Goal: Task Accomplishment & Management: Manage account settings

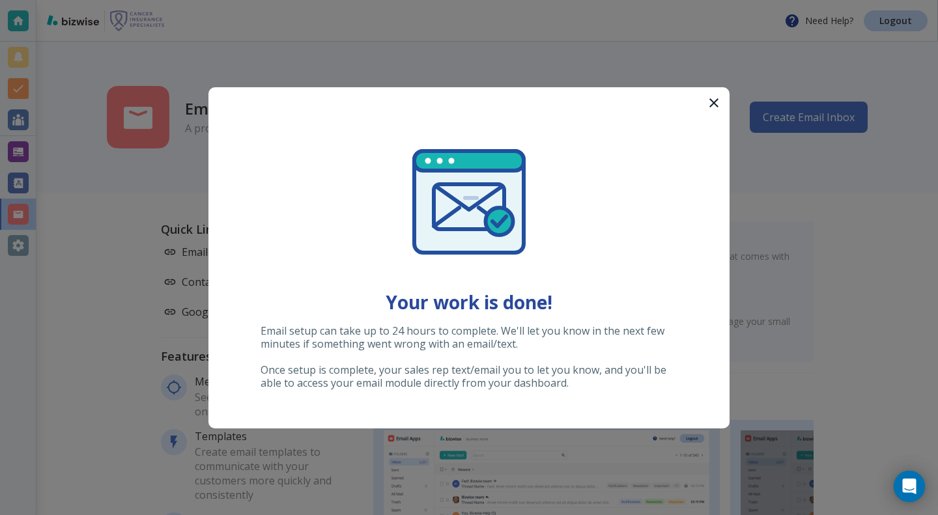
click at [669, 100] on button "button" at bounding box center [714, 102] width 31 height 31
click at [719, 96] on icon "button" at bounding box center [714, 103] width 16 height 16
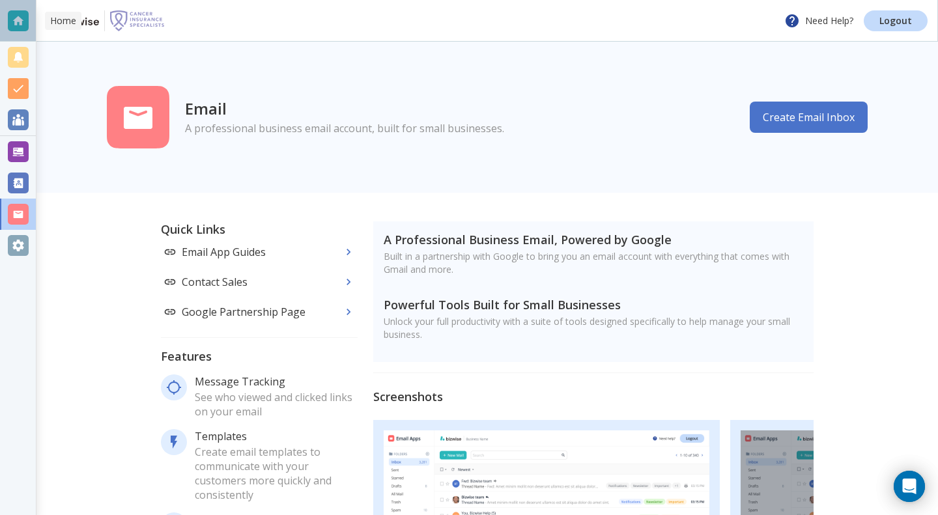
click at [20, 17] on div at bounding box center [18, 20] width 21 height 21
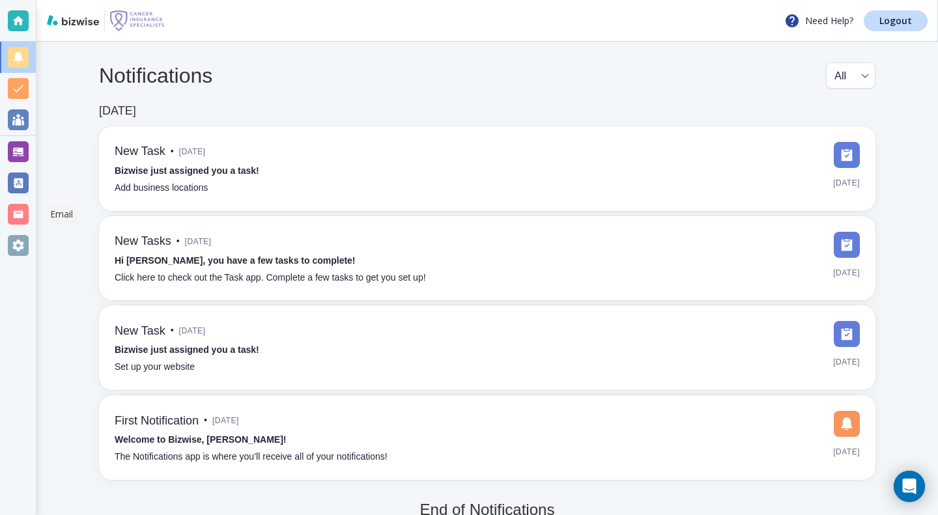
click at [14, 209] on div at bounding box center [18, 214] width 21 height 21
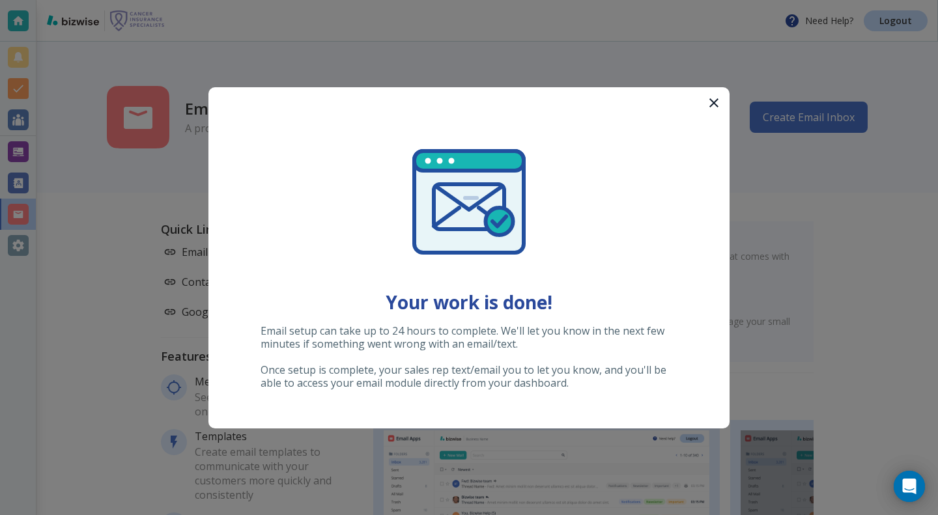
click at [717, 98] on icon "button" at bounding box center [714, 102] width 9 height 9
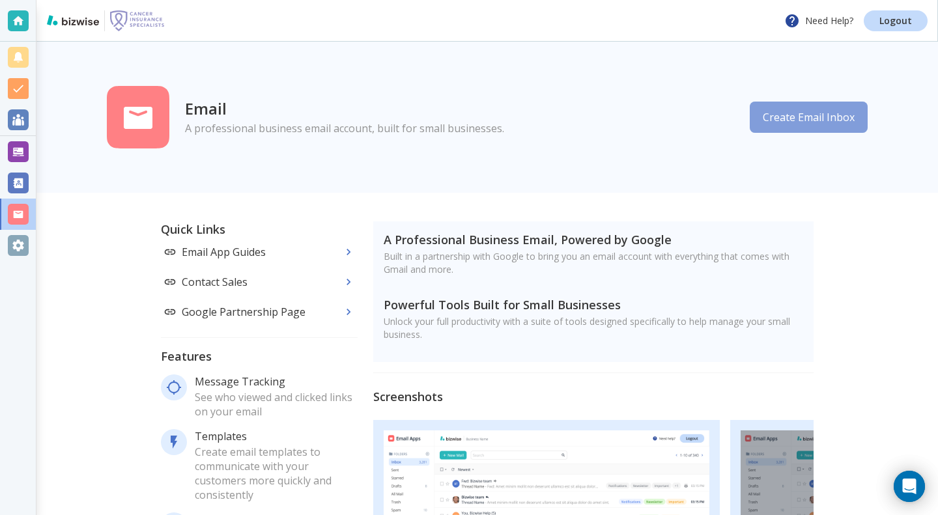
click at [802, 116] on button "Create Email Inbox" at bounding box center [809, 117] width 118 height 31
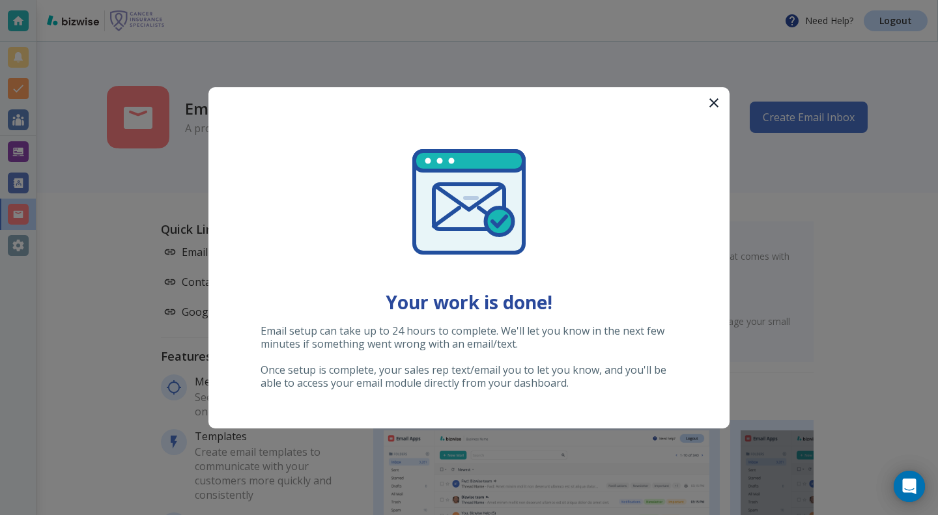
click at [716, 106] on icon "button" at bounding box center [714, 102] width 9 height 9
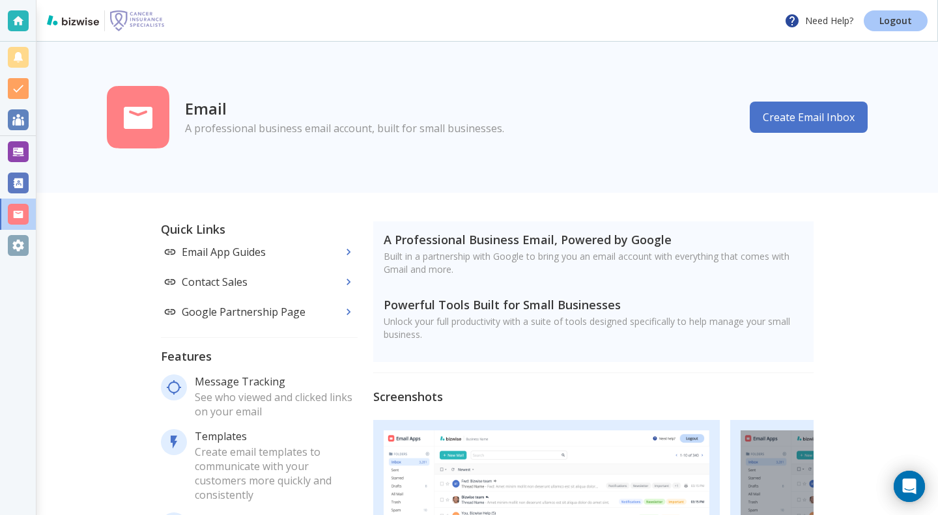
click at [897, 22] on p "Logout" at bounding box center [896, 20] width 33 height 9
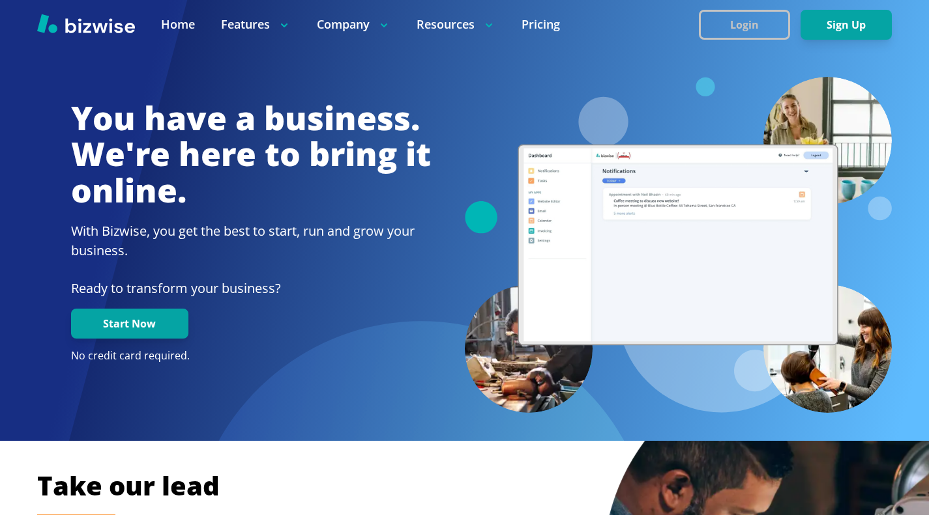
click at [734, 27] on button "Login" at bounding box center [744, 25] width 91 height 30
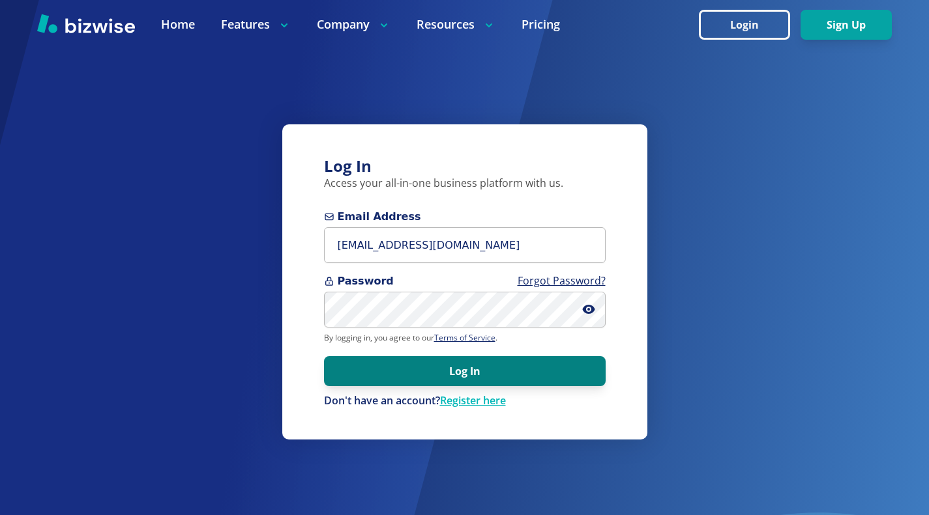
click at [463, 376] on button "Log In" at bounding box center [465, 371] width 282 height 30
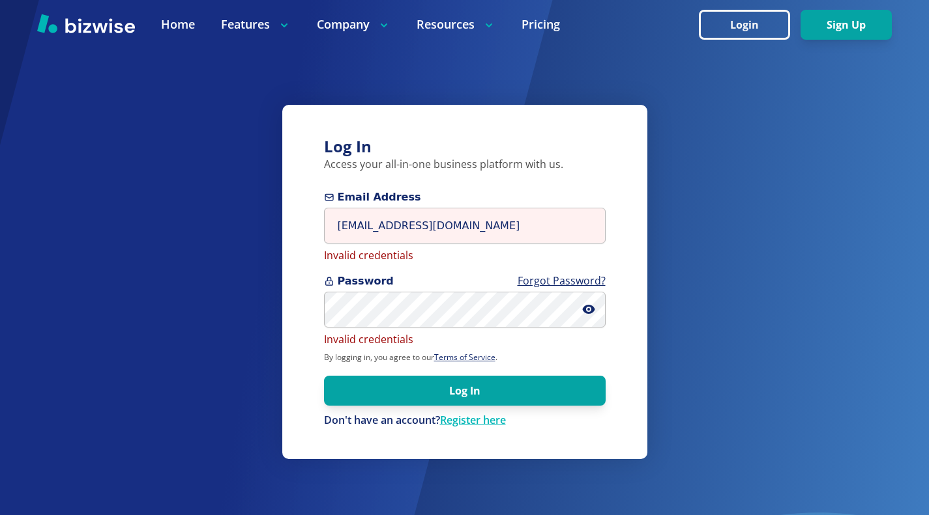
click at [324, 244] on div at bounding box center [324, 244] width 0 height 0
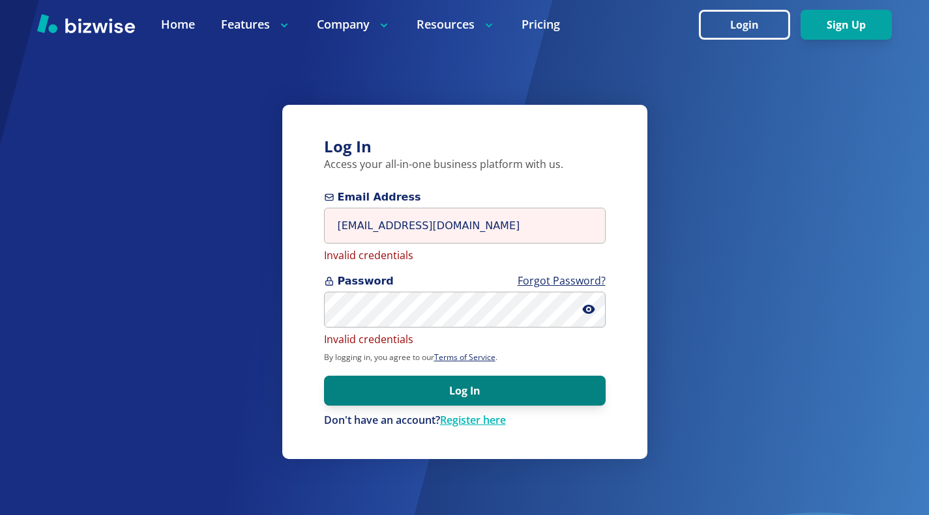
click at [452, 384] on button "Log In" at bounding box center [465, 391] width 282 height 30
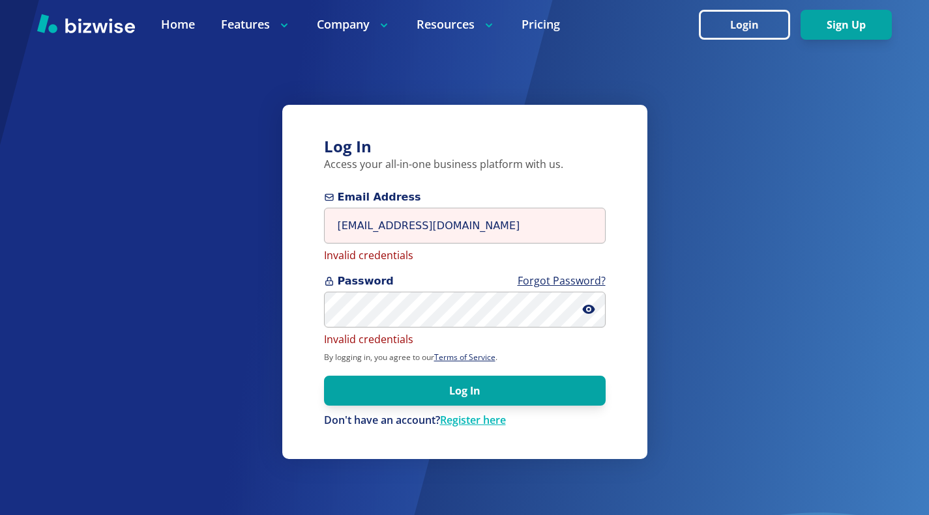
click at [324, 244] on div at bounding box center [324, 244] width 0 height 0
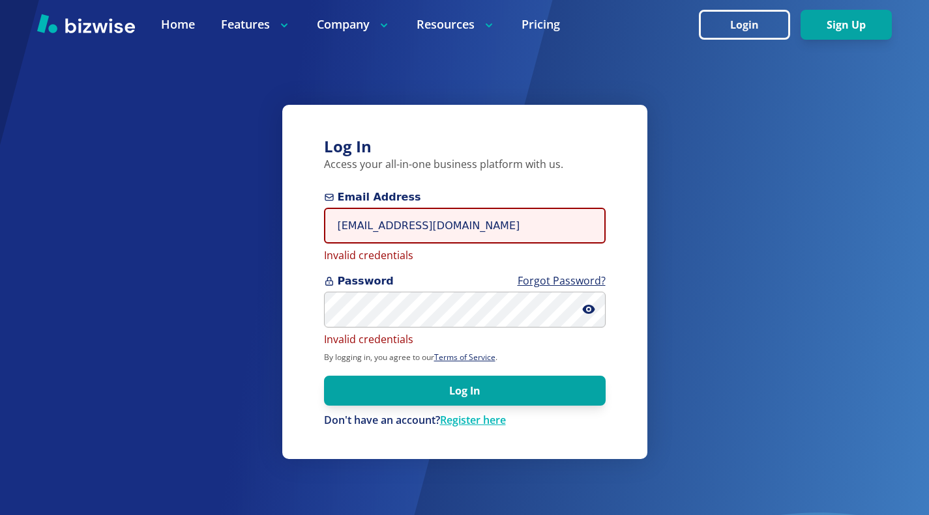
drag, startPoint x: 529, startPoint y: 231, endPoint x: 210, endPoint y: 226, distance: 319.3
click at [210, 226] on div "Log In Access your all-in-one business platform with us. Email Address mark@can…" at bounding box center [464, 257] width 929 height 515
type input "[EMAIL_ADDRESS][DOMAIN_NAME]"
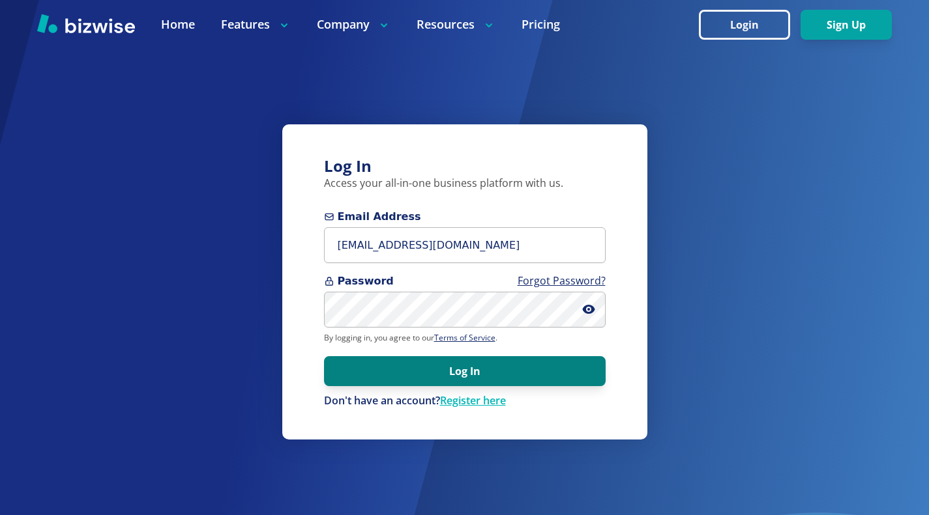
click at [443, 376] on button "Log In" at bounding box center [465, 371] width 282 height 30
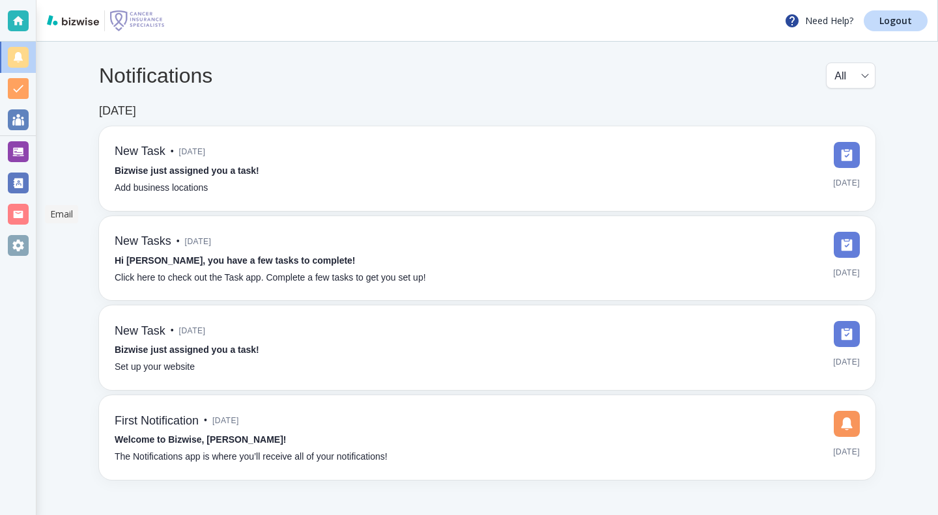
click at [17, 220] on div at bounding box center [18, 214] width 21 height 21
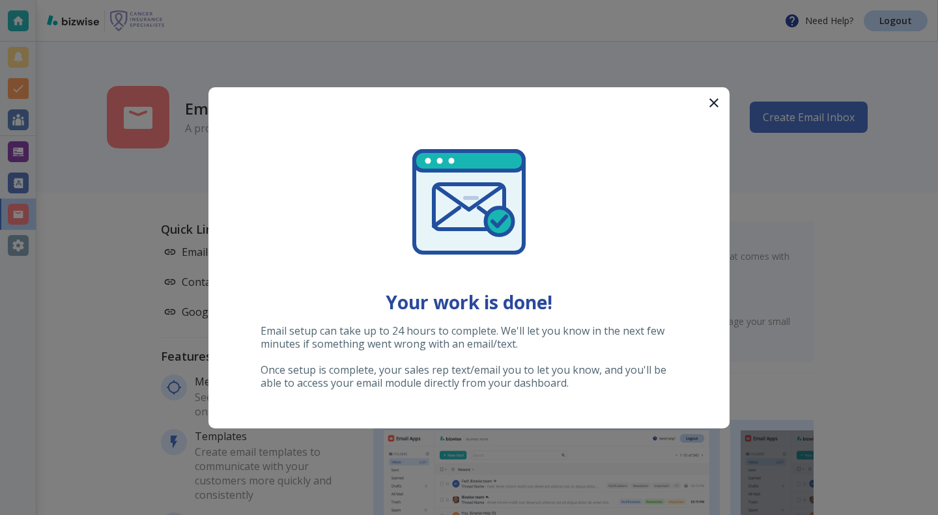
click at [710, 100] on icon "button" at bounding box center [714, 103] width 16 height 16
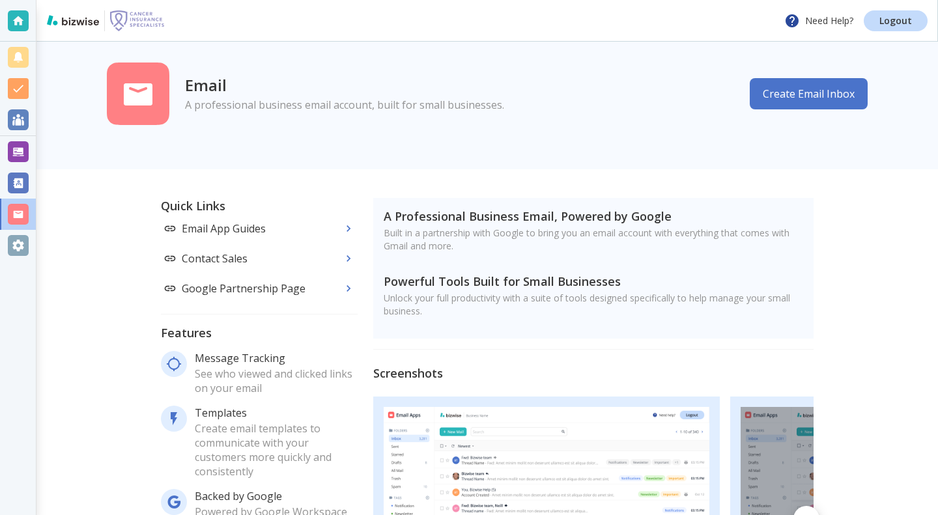
scroll to position [10, 0]
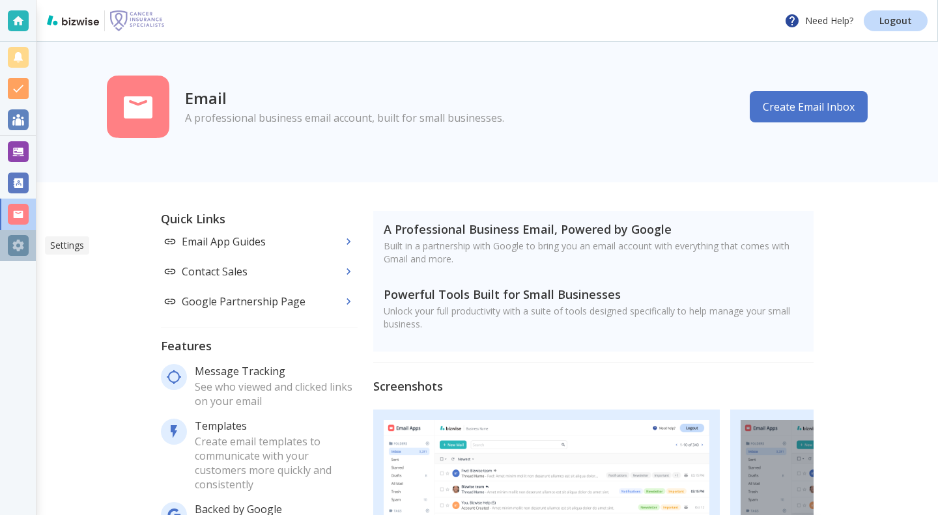
click at [20, 246] on div at bounding box center [18, 245] width 21 height 21
